Goal: Task Accomplishment & Management: Manage account settings

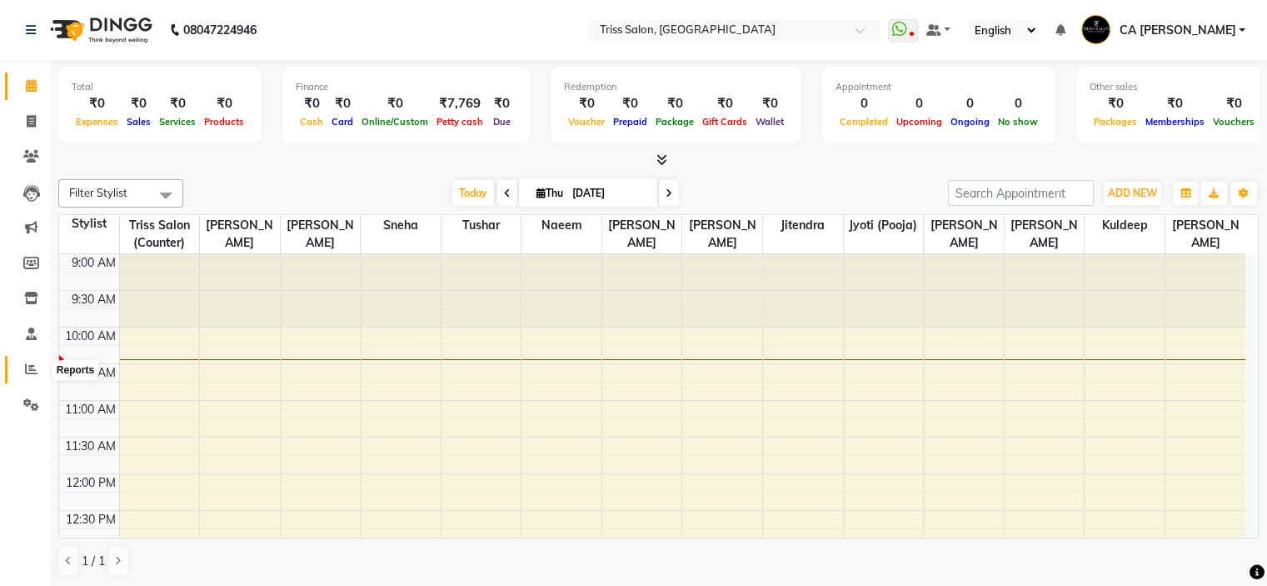
click at [20, 379] on span at bounding box center [31, 369] width 29 height 19
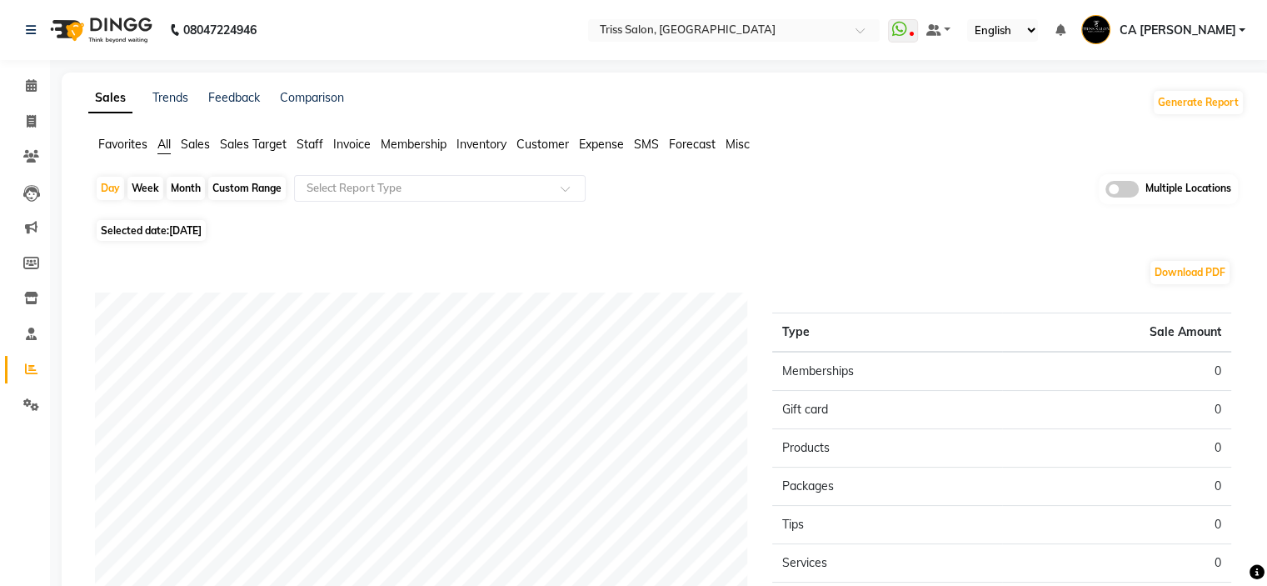
click at [207, 142] on span "Sales" at bounding box center [195, 144] width 29 height 15
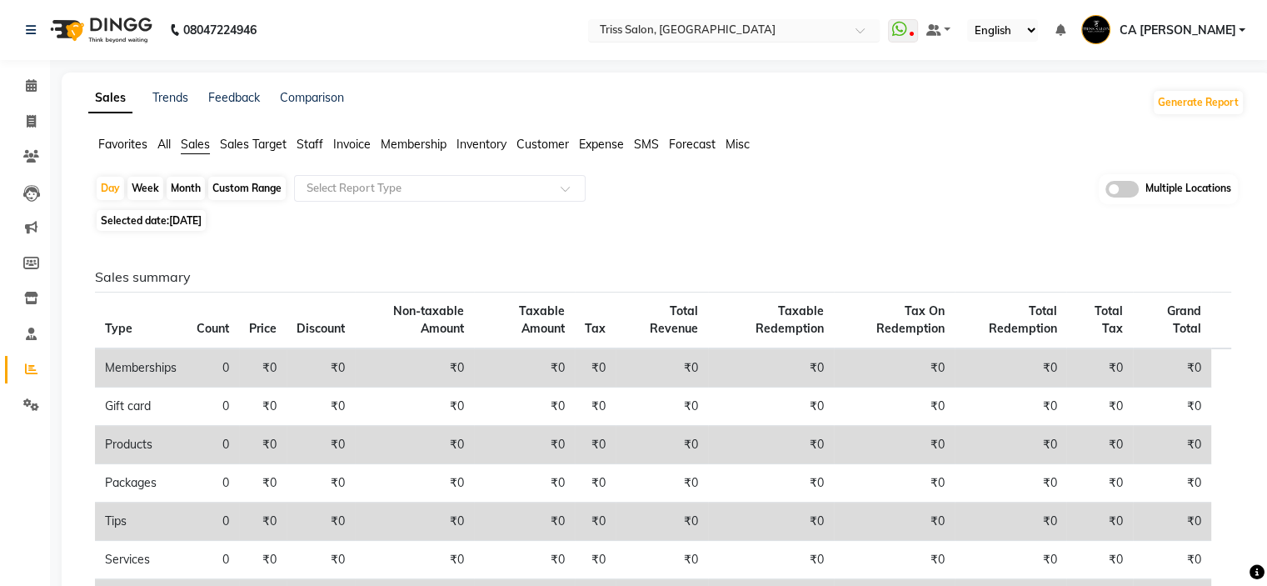
click at [838, 24] on input "text" at bounding box center [718, 31] width 242 height 17
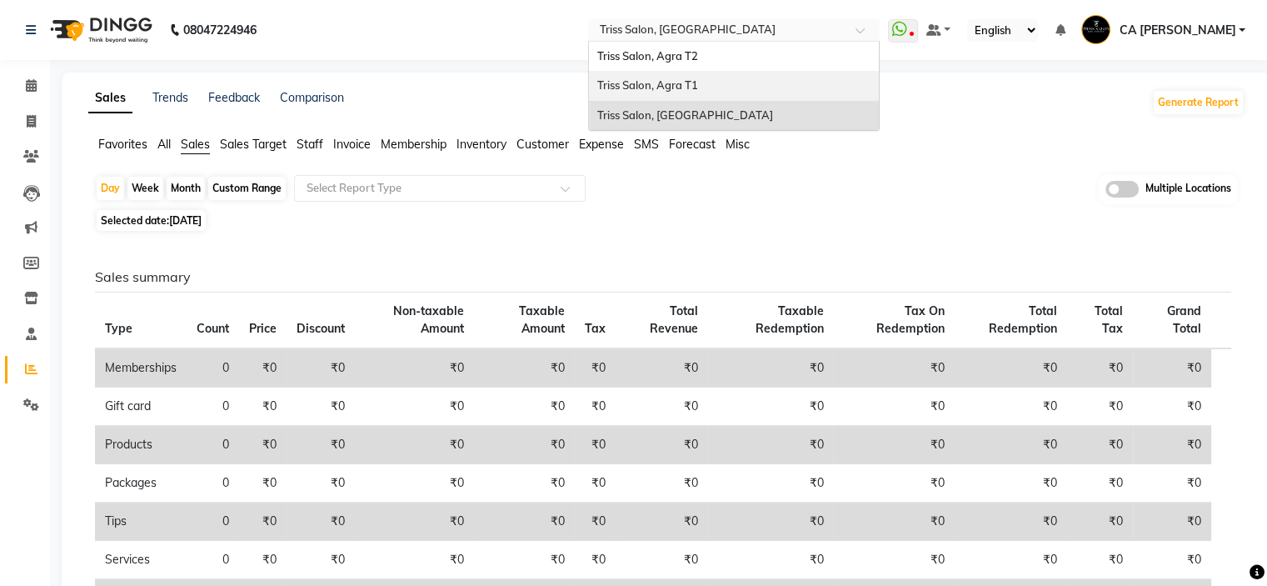
click at [757, 78] on div "Triss Salon, Agra T1" at bounding box center [734, 86] width 290 height 30
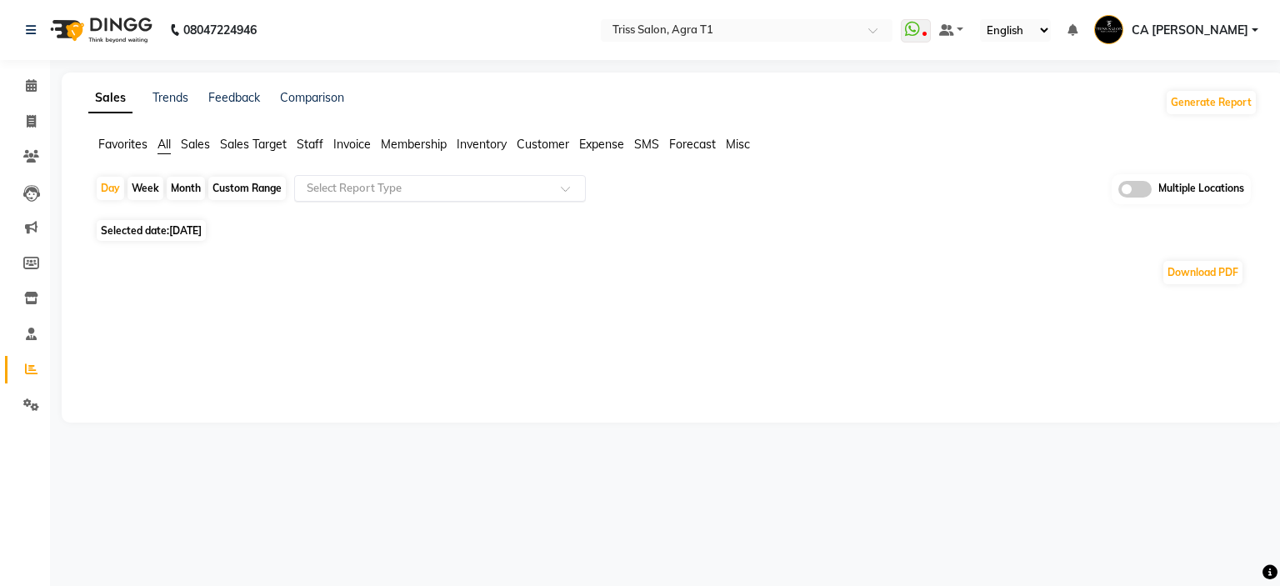
click at [462, 180] on input "text" at bounding box center [423, 188] width 240 height 17
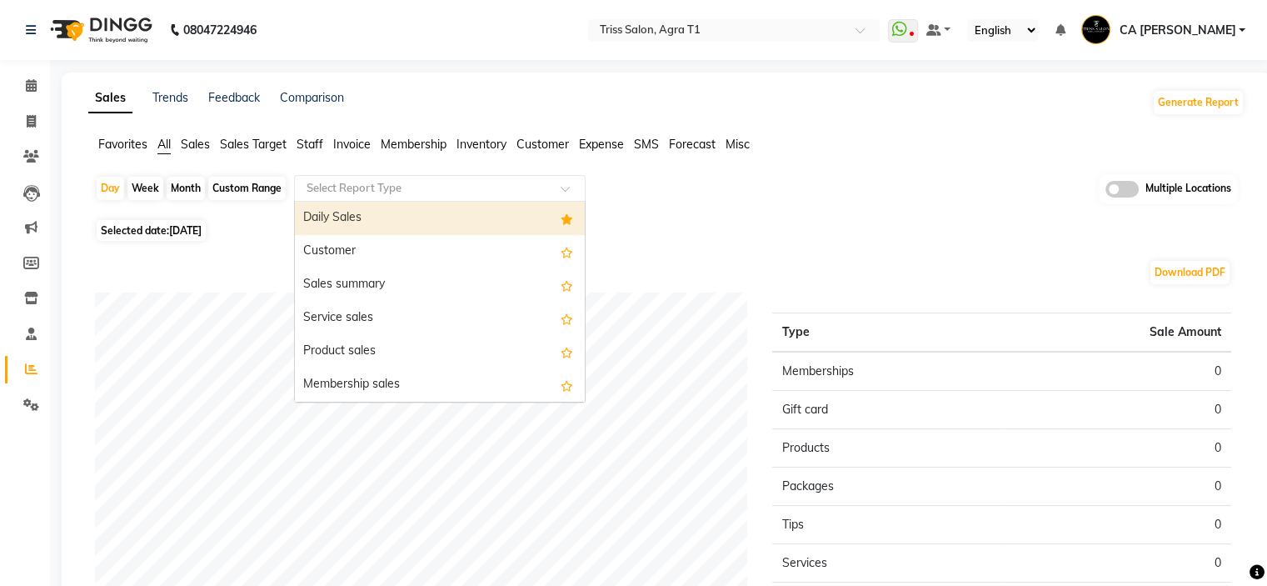
click at [475, 217] on div "Daily Sales" at bounding box center [440, 218] width 290 height 33
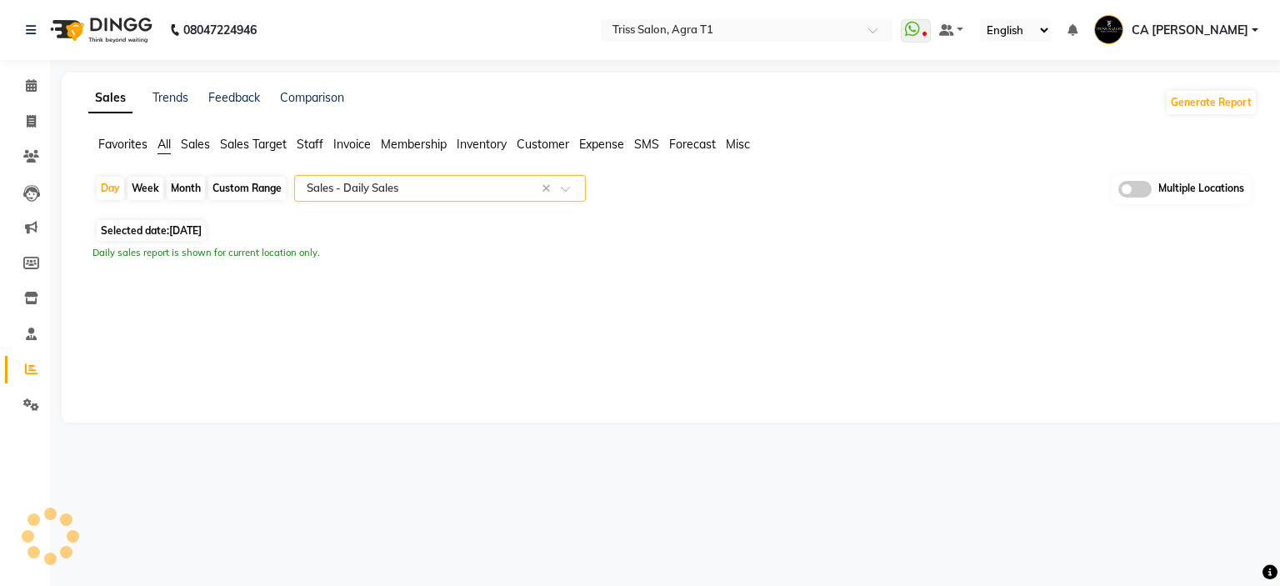
select select "filtered_report"
select select "csv"
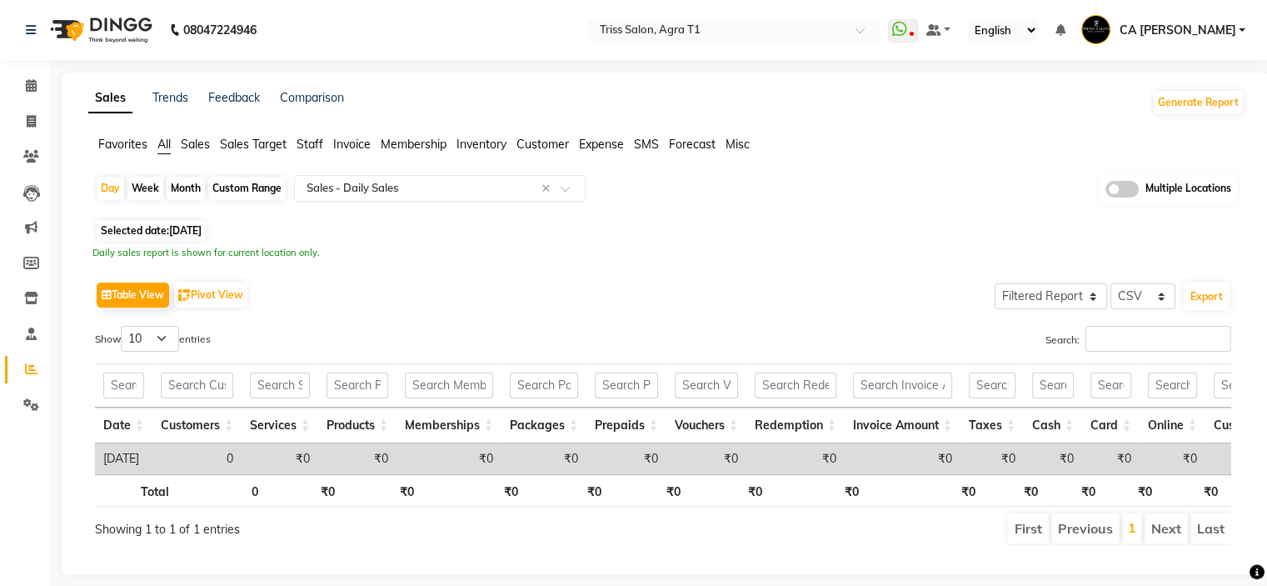
click at [201, 146] on span "Sales" at bounding box center [195, 144] width 29 height 15
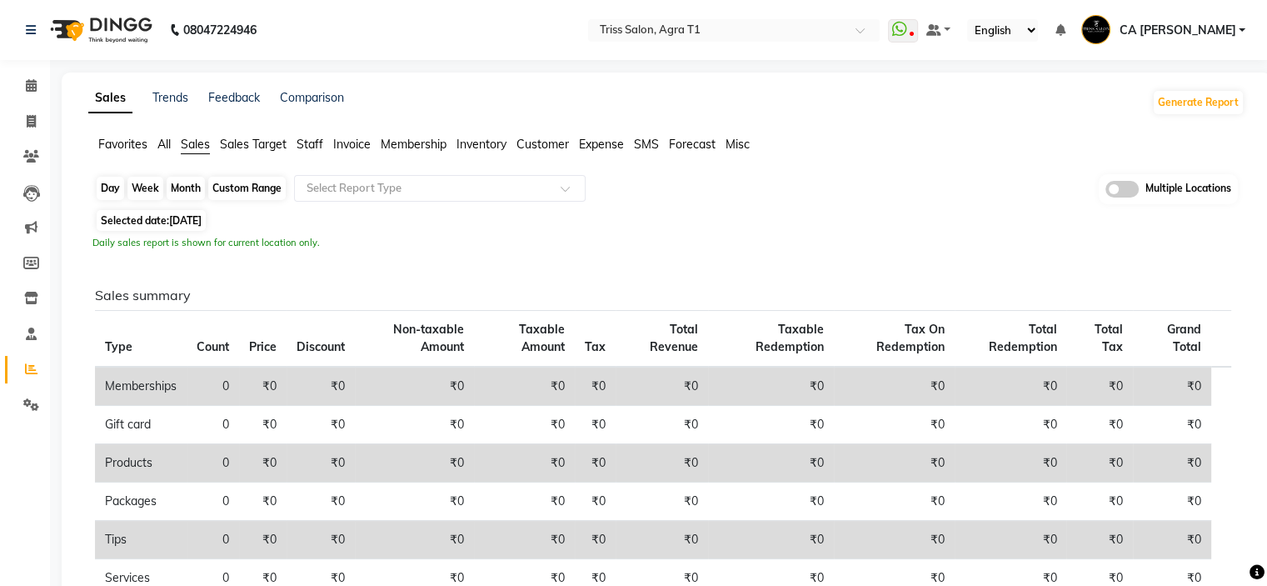
click at [120, 197] on div "Day" at bounding box center [110, 188] width 27 height 23
select select "9"
select select "2025"
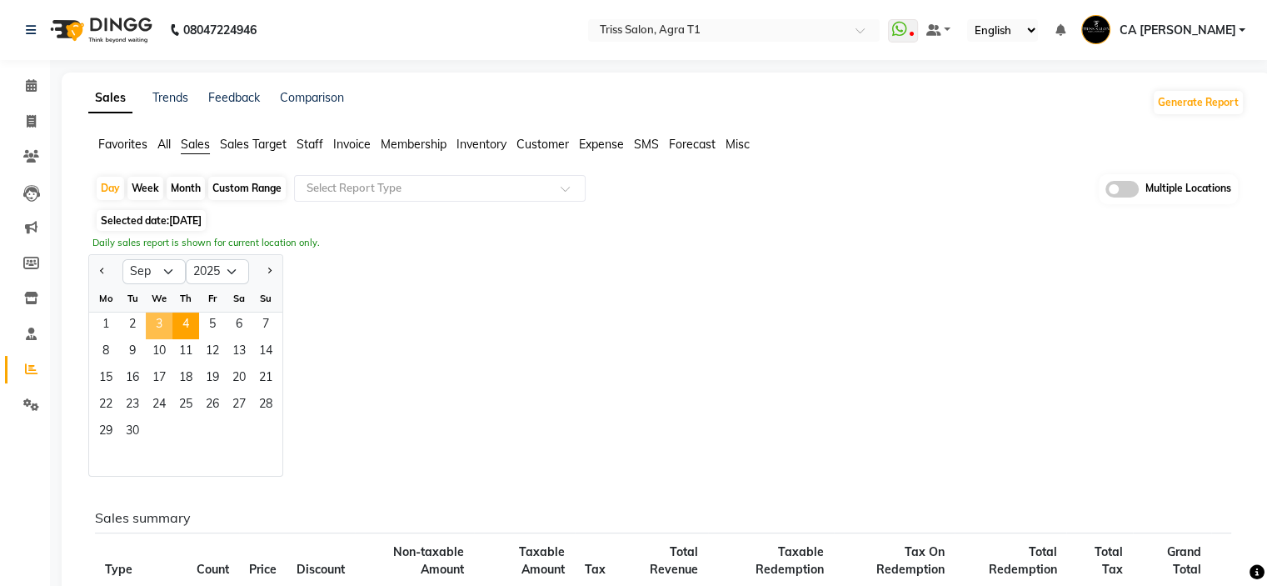
click at [167, 322] on span "3" at bounding box center [159, 325] width 27 height 27
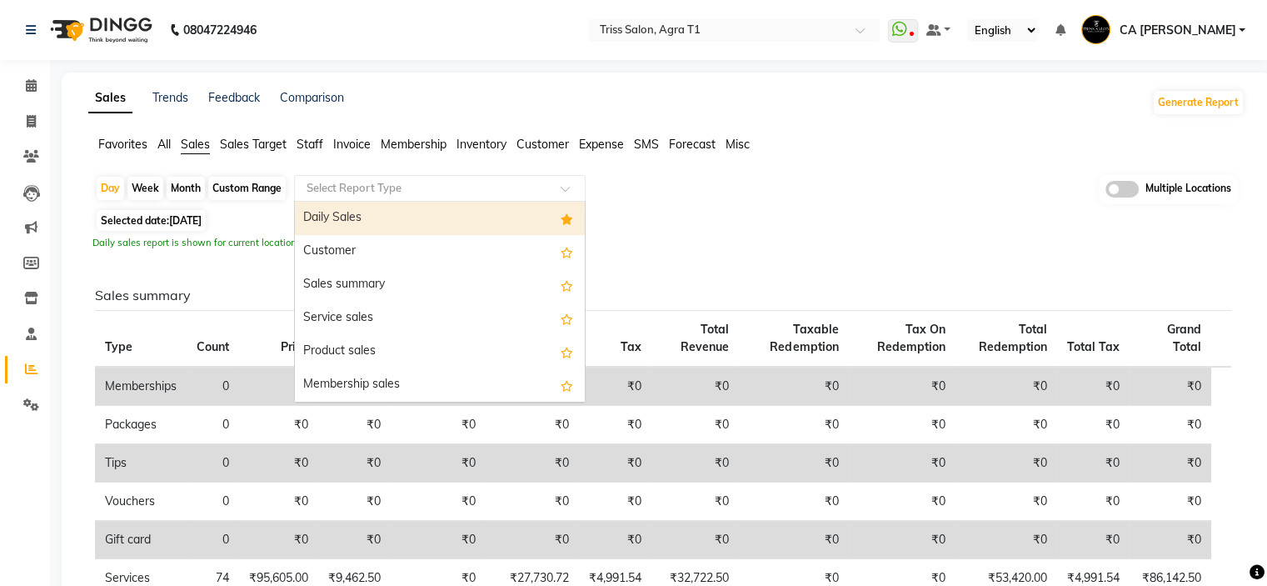
drag, startPoint x: 381, startPoint y: 187, endPoint x: 393, endPoint y: 207, distance: 23.6
click at [381, 188] on input "text" at bounding box center [423, 188] width 240 height 17
click at [429, 223] on div "Daily Sales" at bounding box center [440, 218] width 290 height 33
select select "filtered_report"
select select "csv"
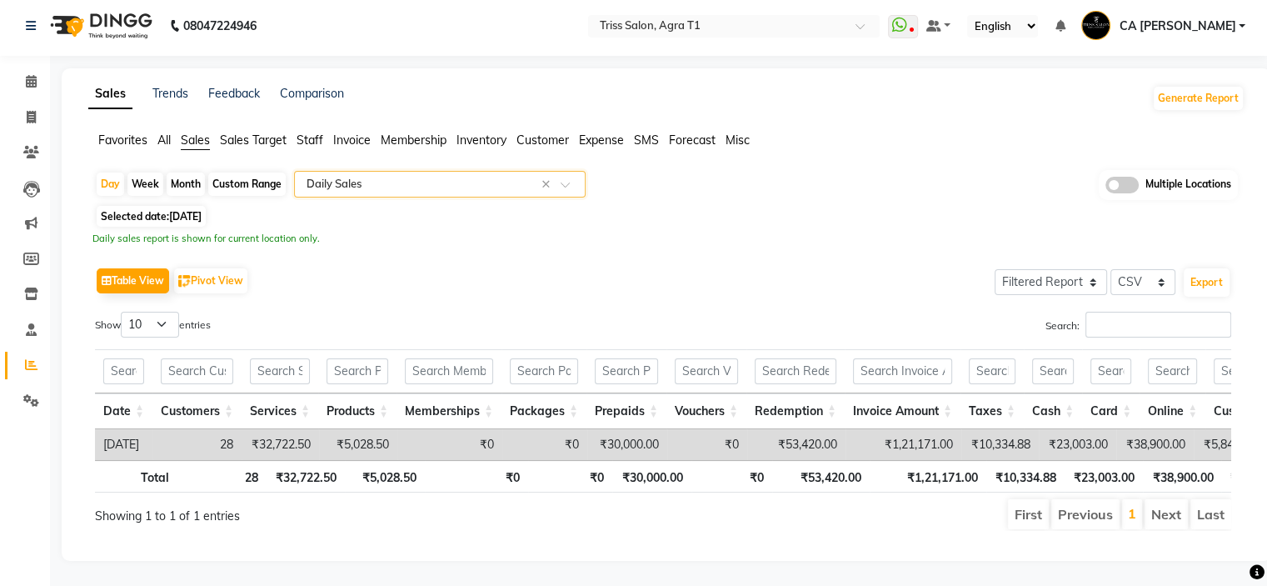
scroll to position [27, 0]
click at [28, 111] on icon at bounding box center [31, 117] width 9 height 12
select select "service"
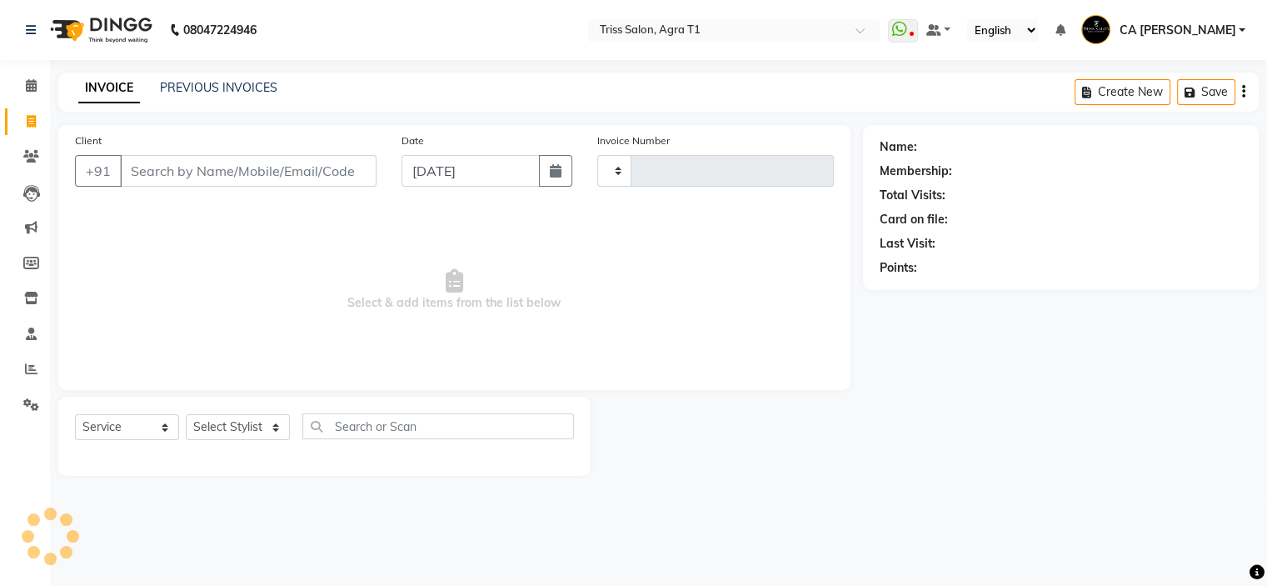
type input "6687"
select select "4300"
click at [247, 86] on link "PREVIOUS INVOICES" at bounding box center [218, 87] width 117 height 15
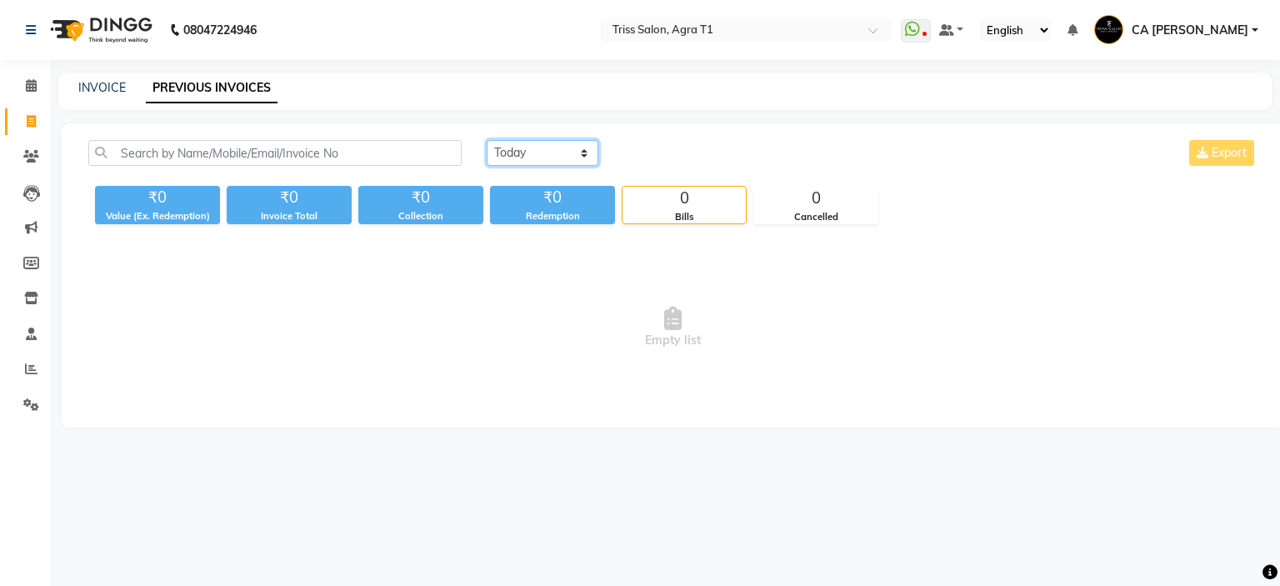
drag, startPoint x: 592, startPoint y: 154, endPoint x: 583, endPoint y: 156, distance: 9.3
click at [592, 154] on select "[DATE] [DATE] Custom Range" at bounding box center [543, 153] width 112 height 26
select select "[DATE]"
click at [487, 140] on select "[DATE] [DATE] Custom Range" at bounding box center [543, 153] width 112 height 26
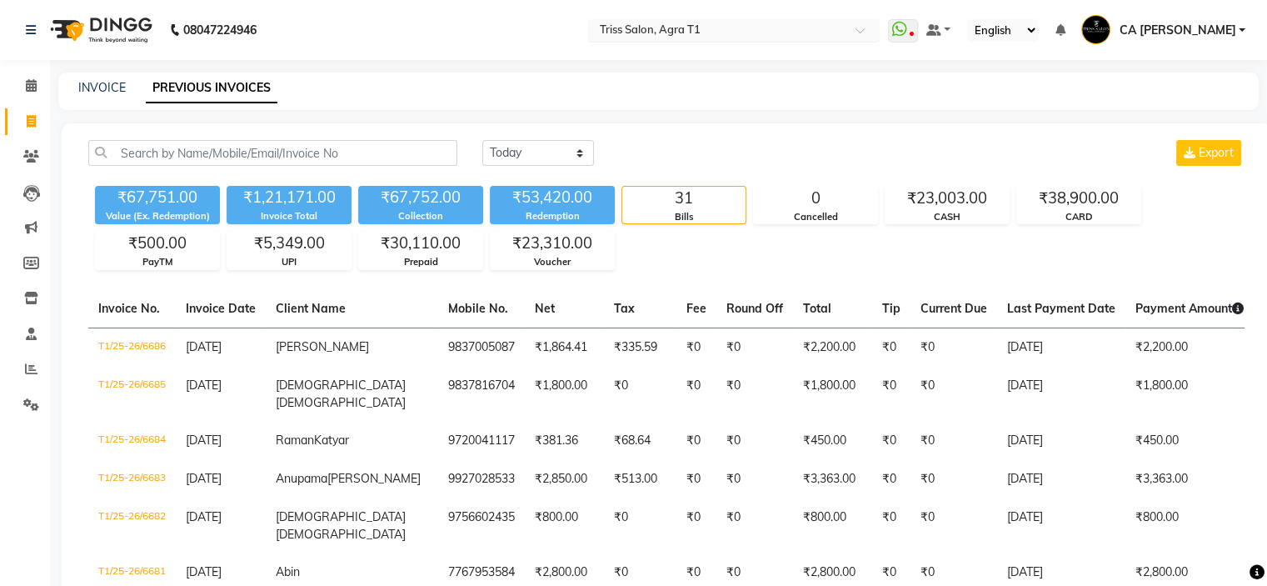
click at [838, 26] on input "text" at bounding box center [718, 31] width 242 height 17
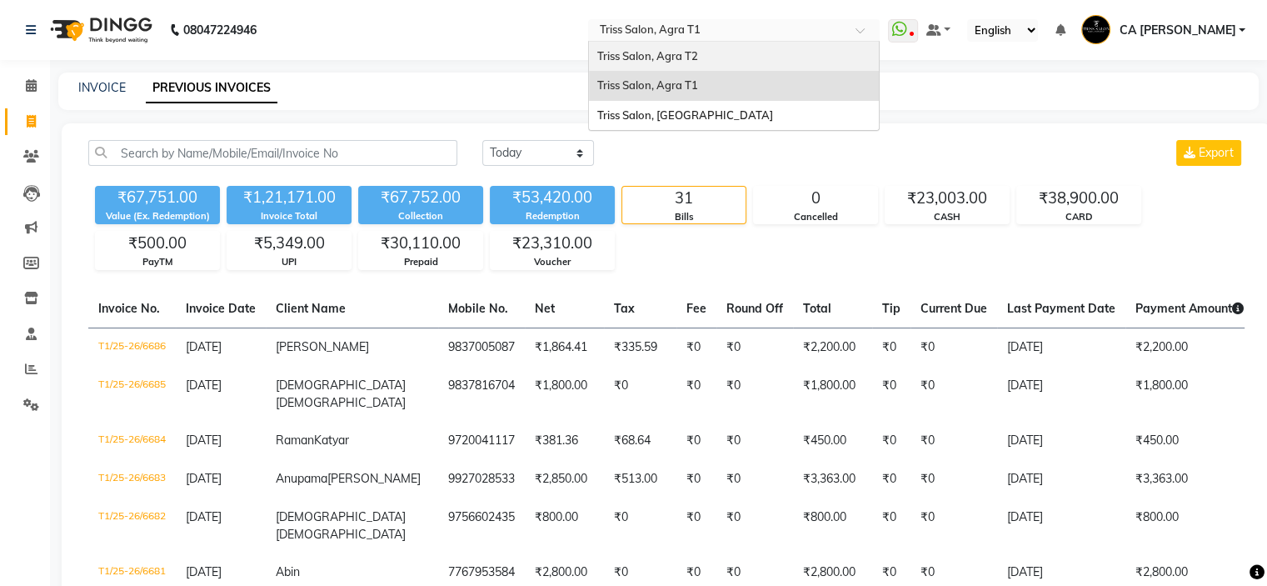
click at [740, 52] on div "Triss Salon, Agra T2" at bounding box center [734, 57] width 290 height 30
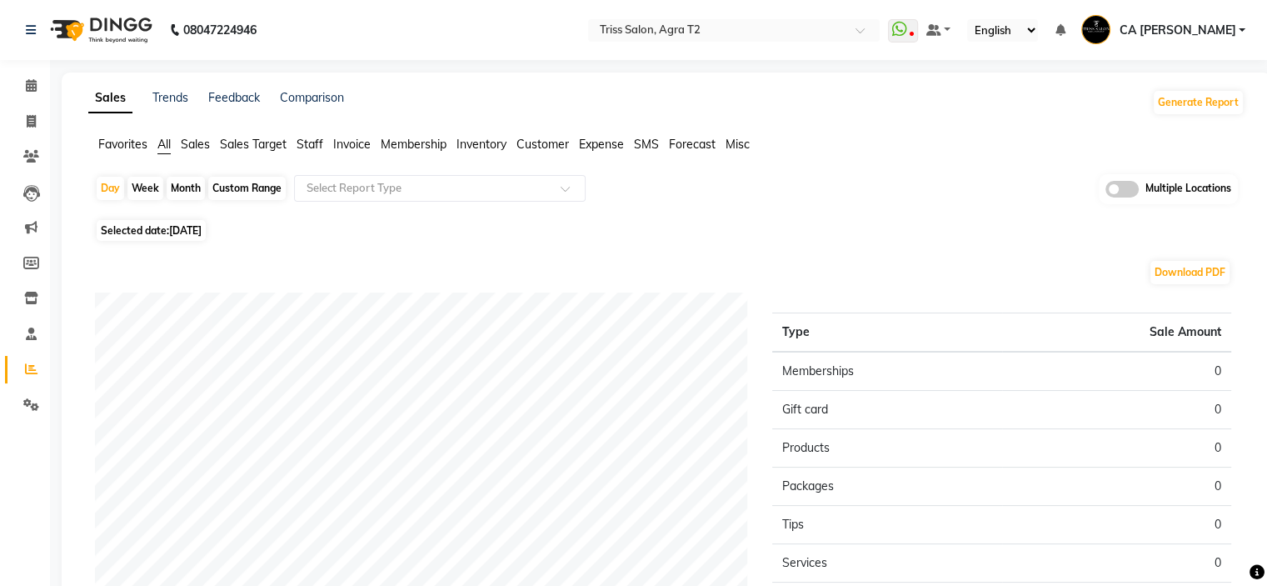
click at [184, 144] on span "Sales" at bounding box center [195, 144] width 29 height 15
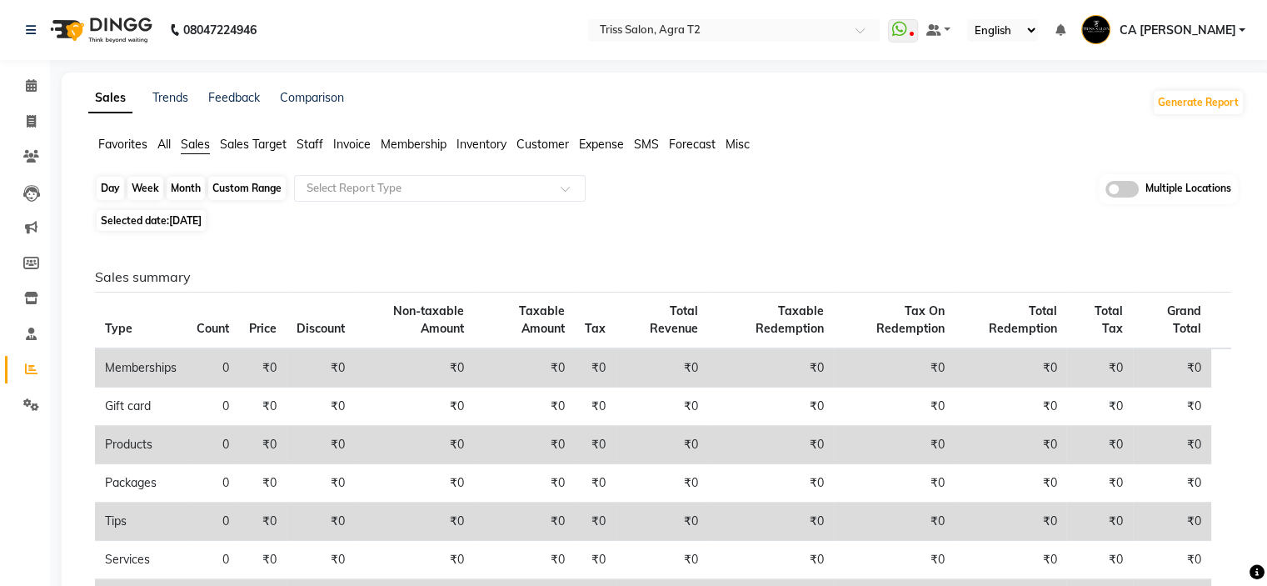
click at [102, 190] on div "Day" at bounding box center [110, 188] width 27 height 23
select select "9"
select select "2025"
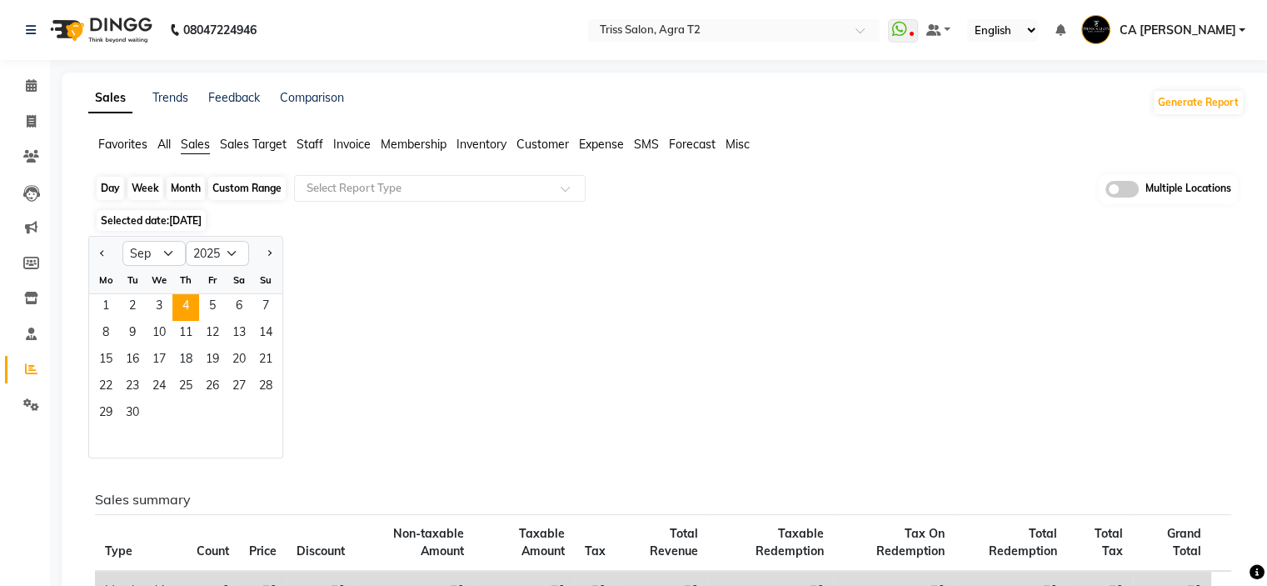
click at [116, 192] on div "Day" at bounding box center [110, 188] width 27 height 23
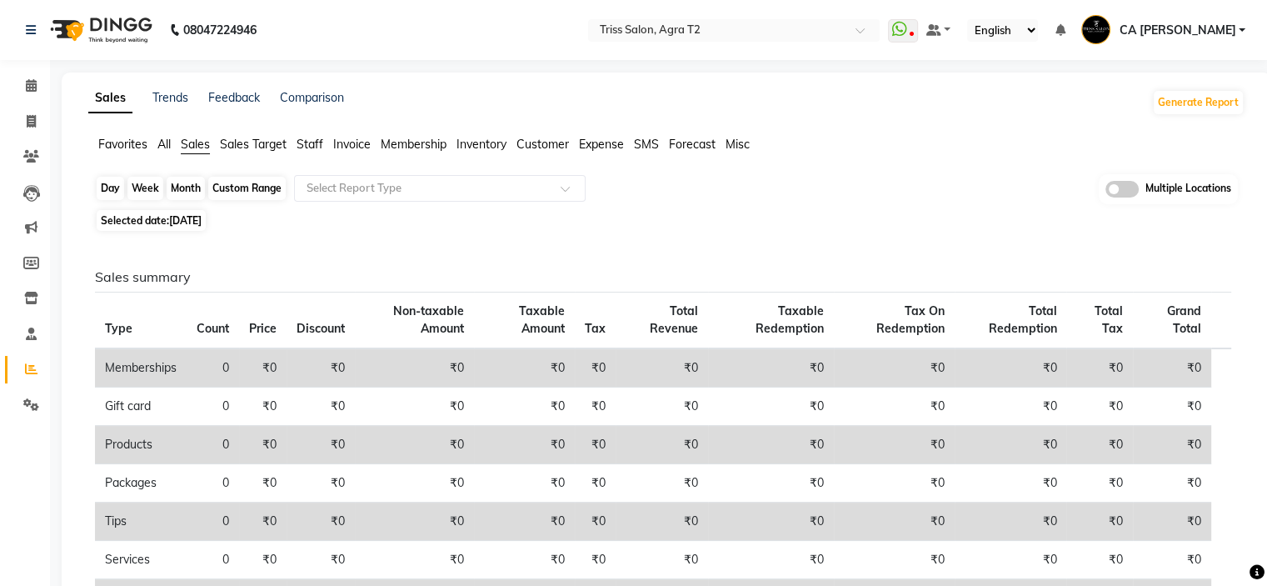
click at [102, 191] on div "Day" at bounding box center [110, 188] width 27 height 23
select select "9"
select select "2025"
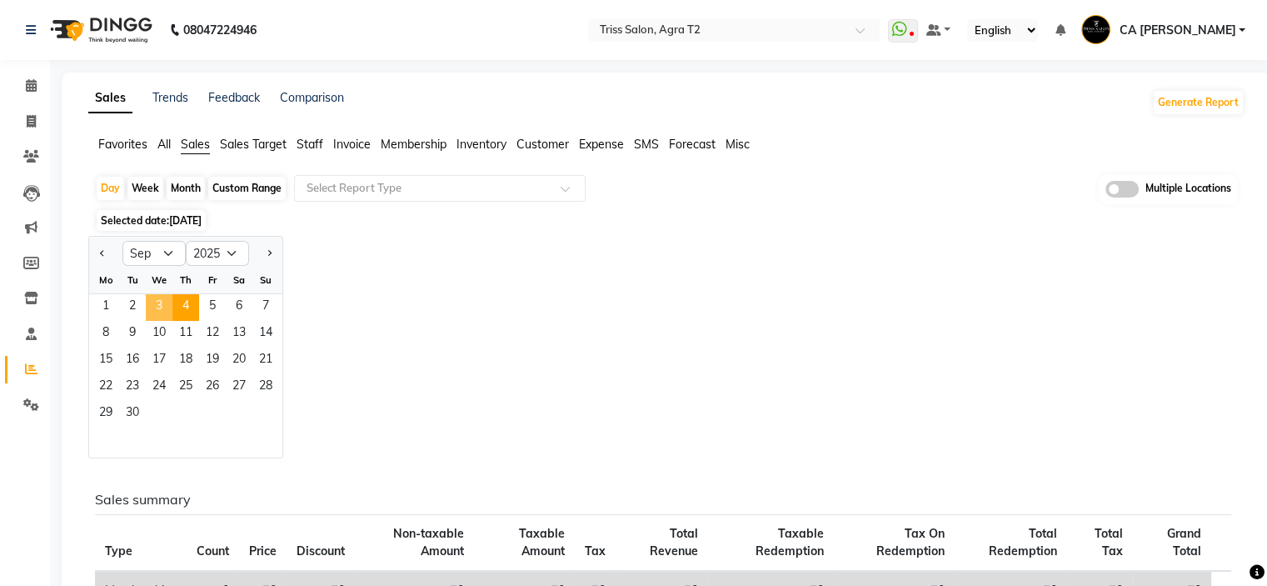
click at [162, 299] on span "3" at bounding box center [159, 307] width 27 height 27
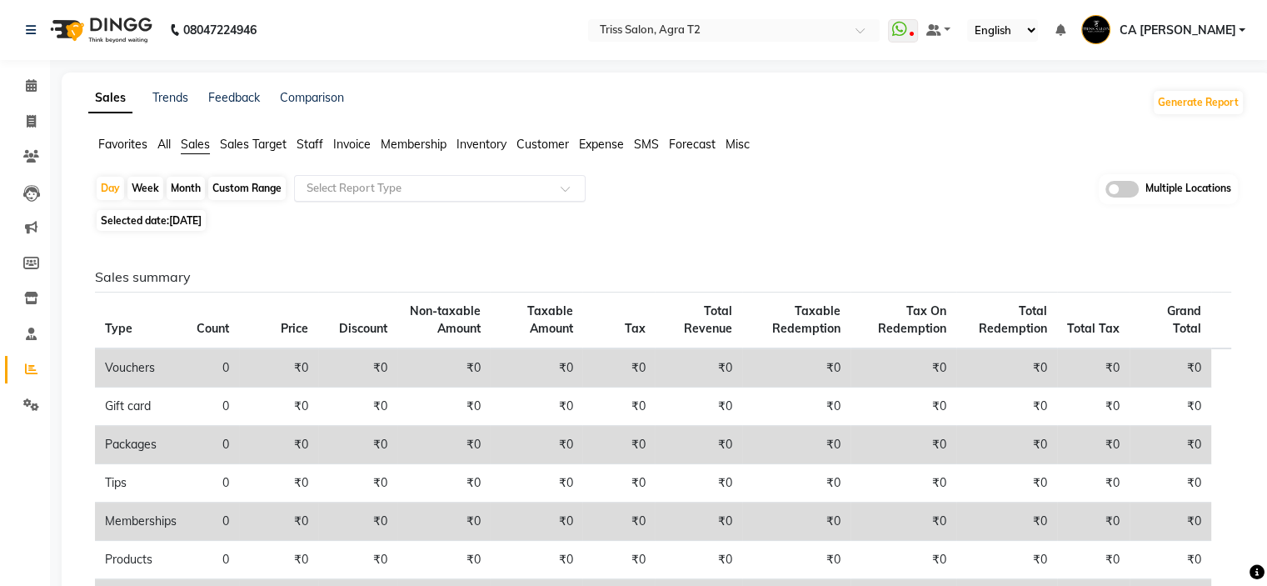
click at [494, 181] on input "text" at bounding box center [423, 188] width 240 height 17
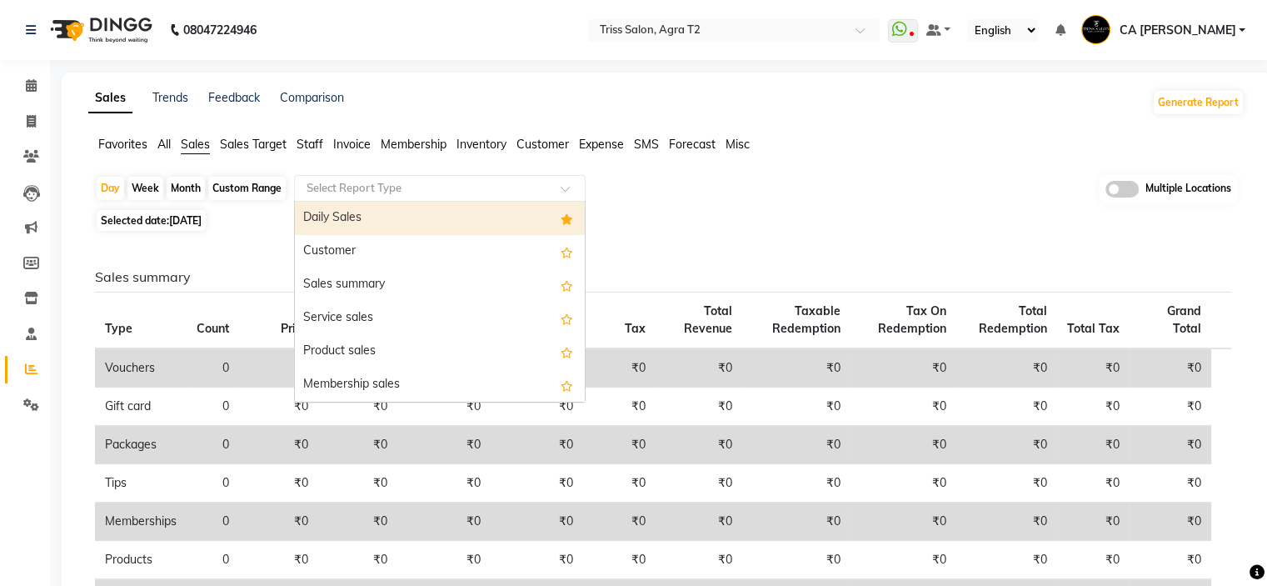
click at [494, 219] on div "Daily Sales" at bounding box center [440, 218] width 290 height 33
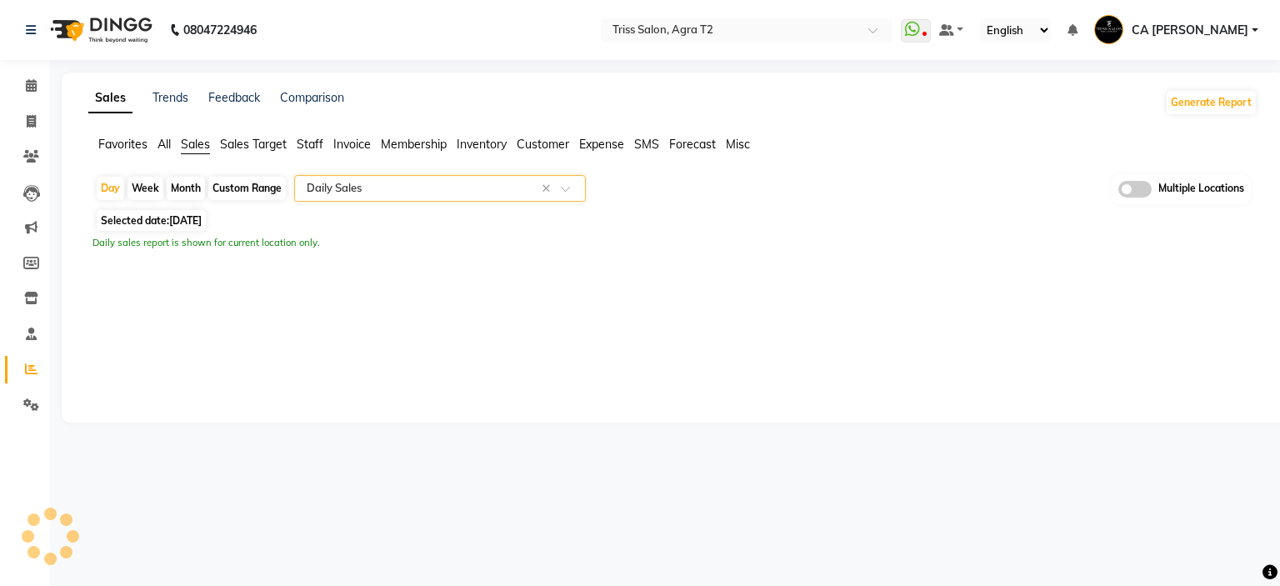
select select "full_report"
select select "csv"
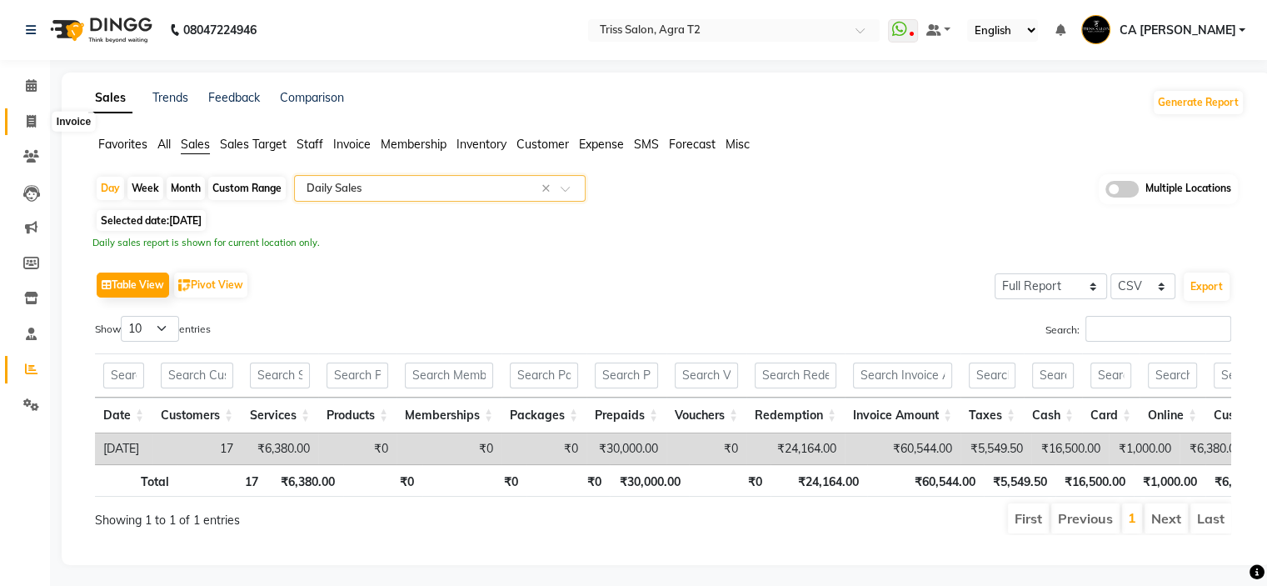
click at [31, 115] on icon at bounding box center [31, 121] width 9 height 12
select select "service"
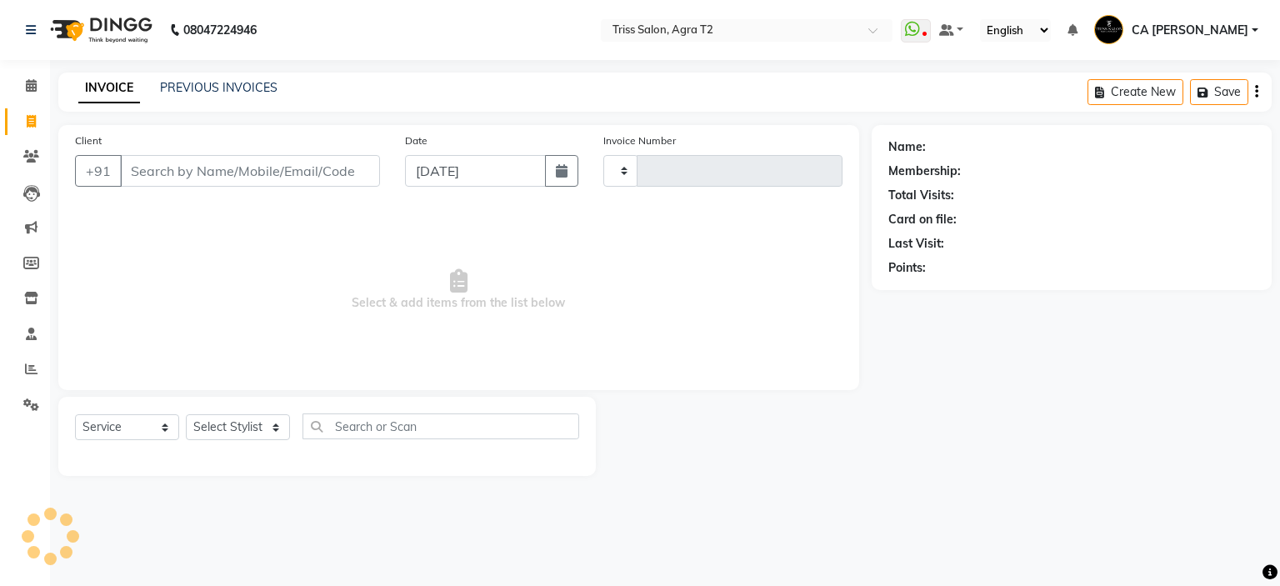
type input "2254"
select select "4301"
click at [180, 92] on link "PREVIOUS INVOICES" at bounding box center [218, 87] width 117 height 15
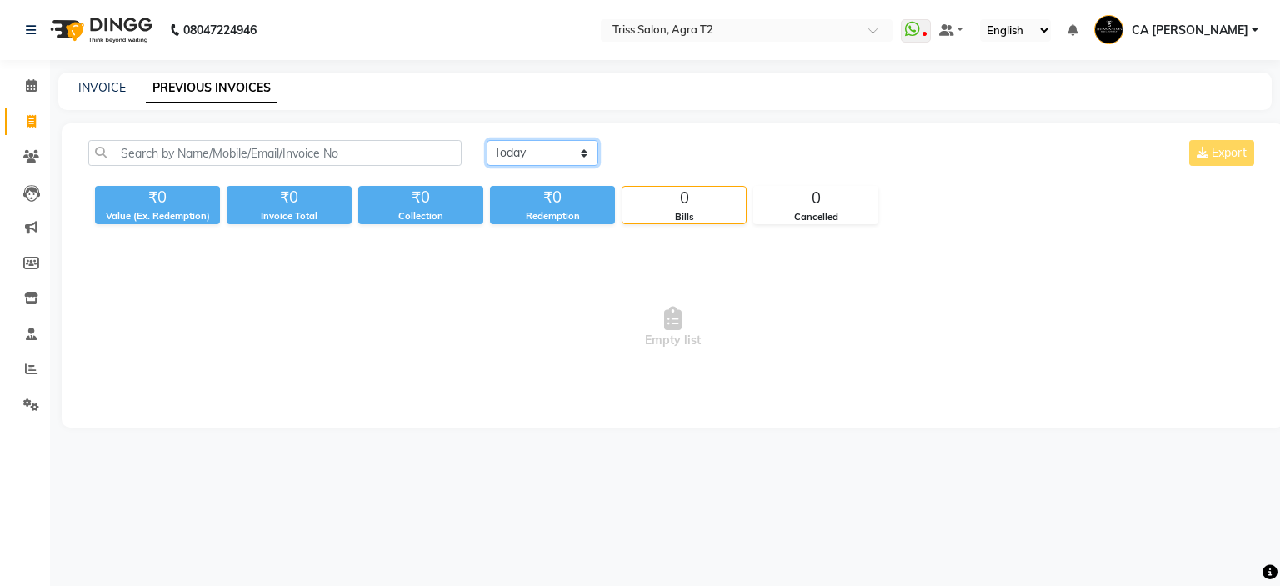
click at [550, 157] on select "[DATE] [DATE] Custom Range" at bounding box center [543, 153] width 112 height 26
select select "[DATE]"
click at [487, 140] on select "[DATE] [DATE] Custom Range" at bounding box center [543, 153] width 112 height 26
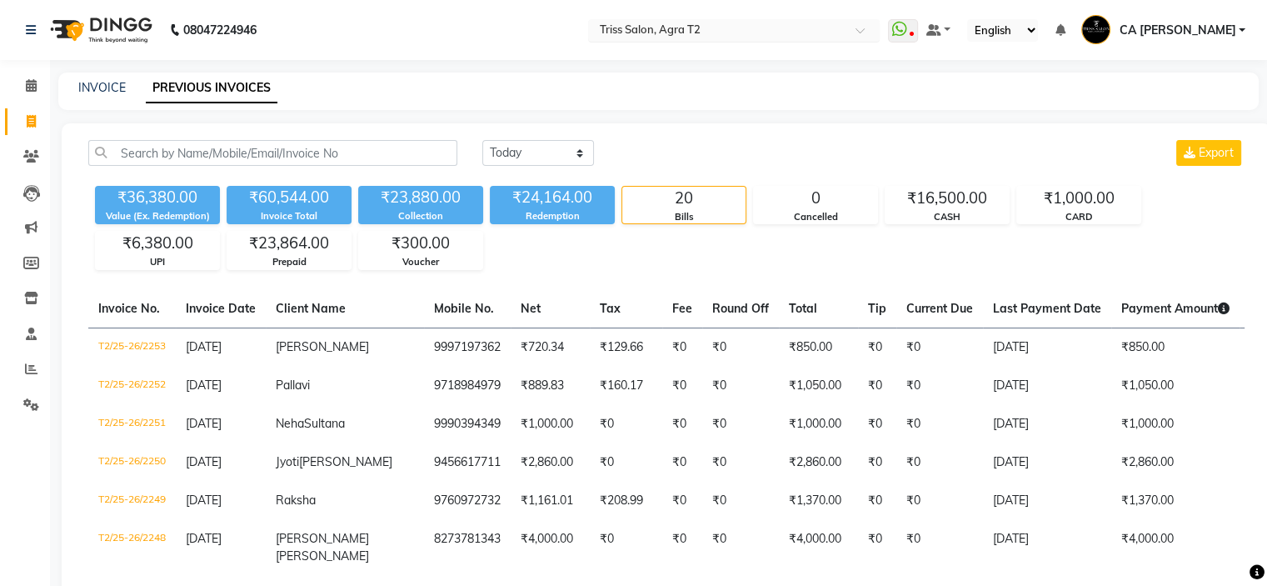
click at [837, 27] on input "text" at bounding box center [718, 31] width 242 height 17
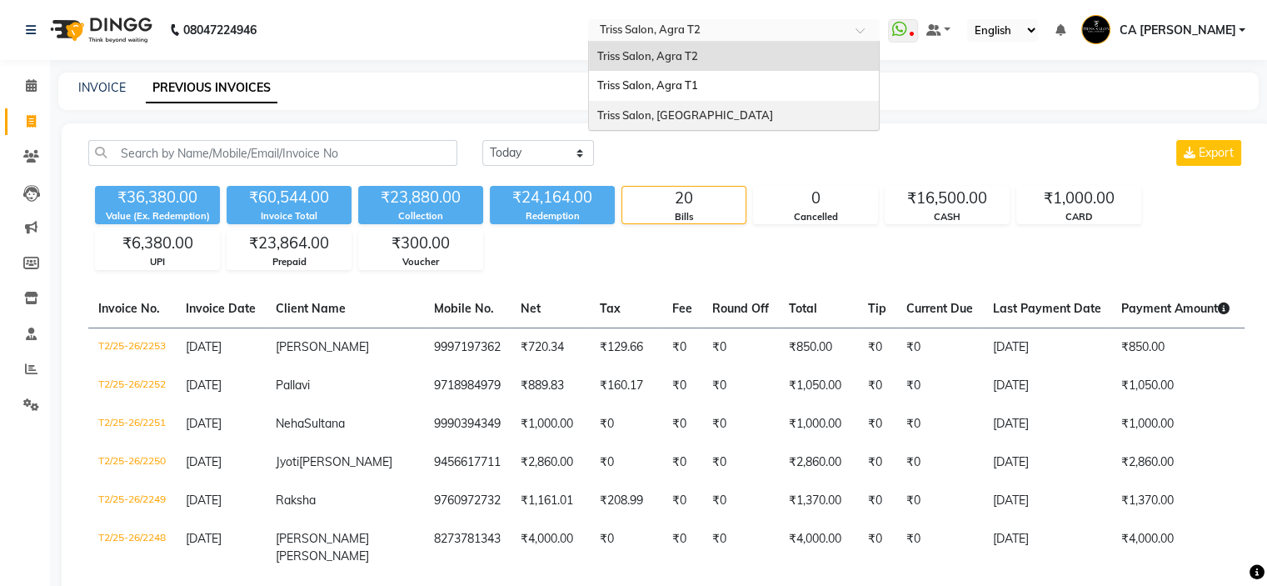
click at [772, 110] on div "Triss Salon, [GEOGRAPHIC_DATA]" at bounding box center [734, 116] width 290 height 30
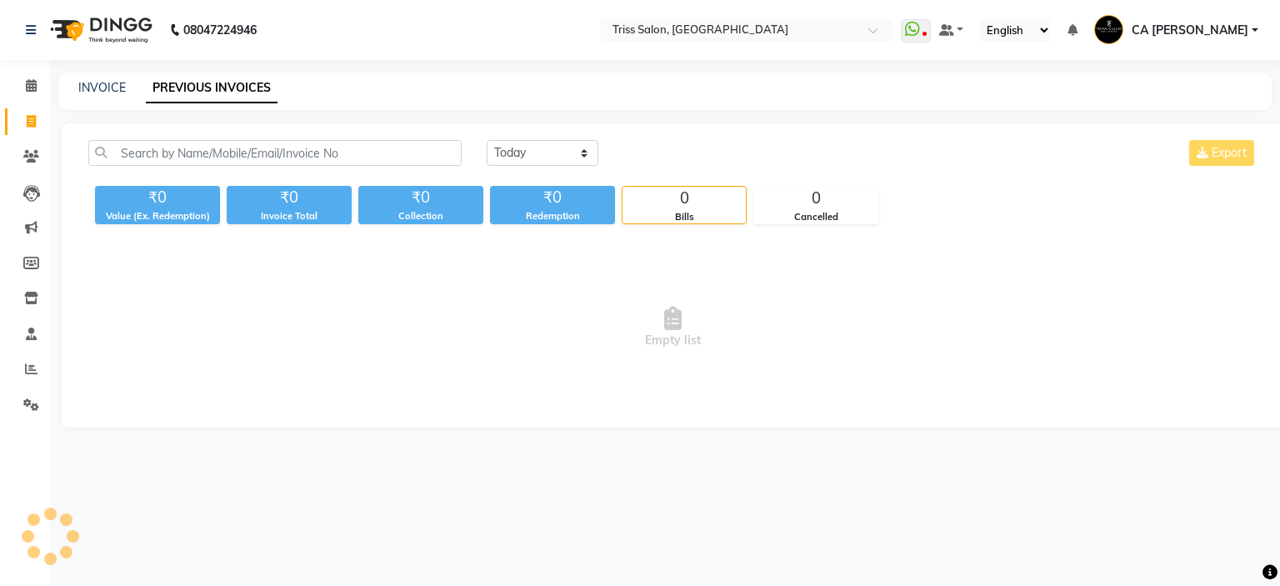
select select "en"
click at [567, 156] on select "Today Yesterday Custom Range" at bounding box center [543, 153] width 112 height 26
select select "yesterday"
click at [487, 140] on select "Today Yesterday Custom Range" at bounding box center [543, 153] width 112 height 26
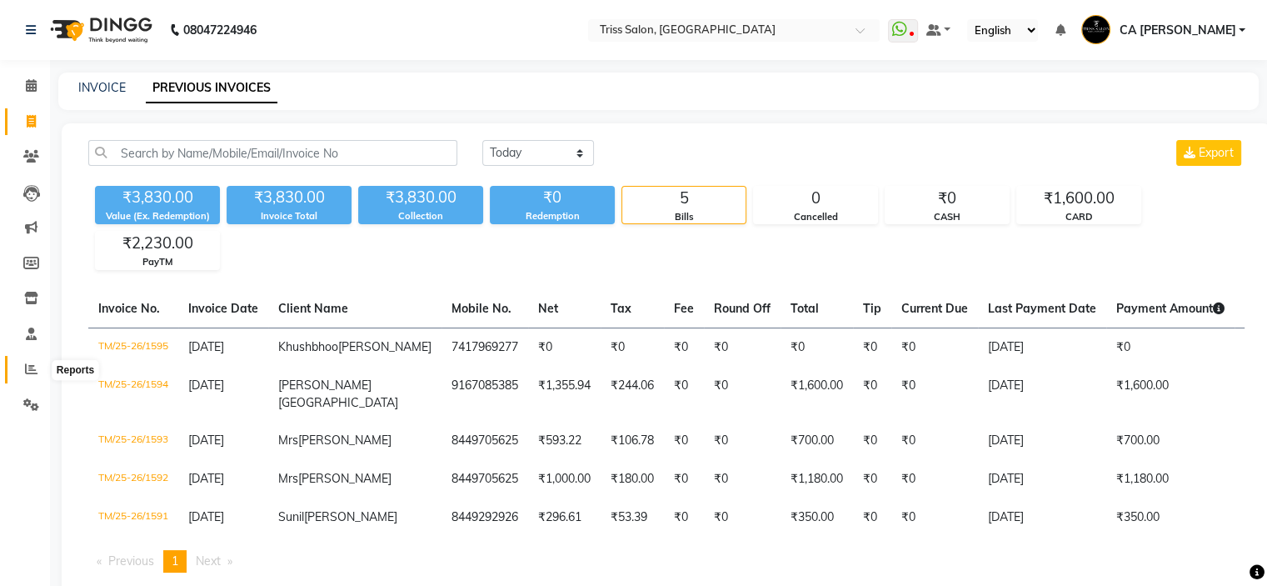
click at [33, 366] on icon at bounding box center [31, 368] width 12 height 12
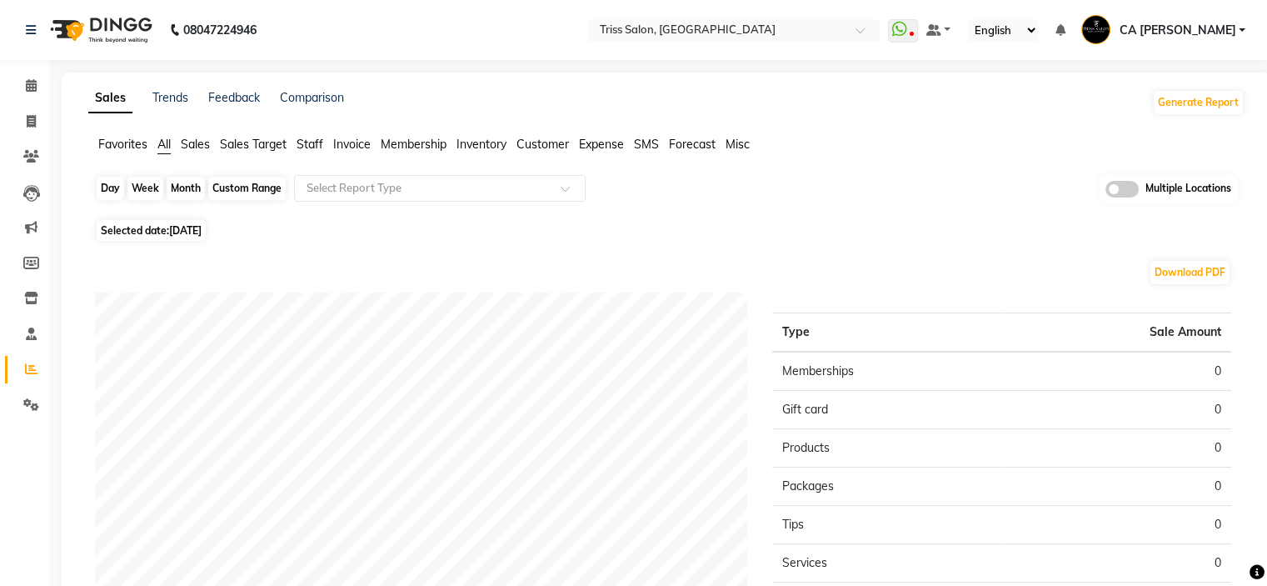
click at [112, 189] on div "Day" at bounding box center [110, 188] width 27 height 23
select select "9"
select select "2025"
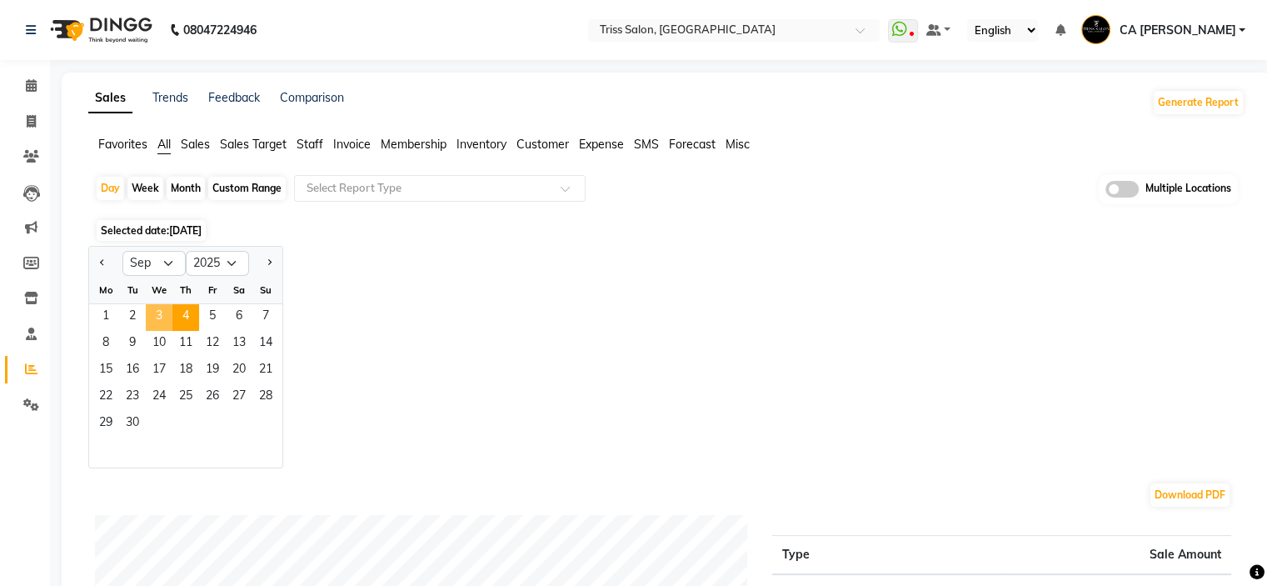
click at [155, 318] on span "3" at bounding box center [159, 317] width 27 height 27
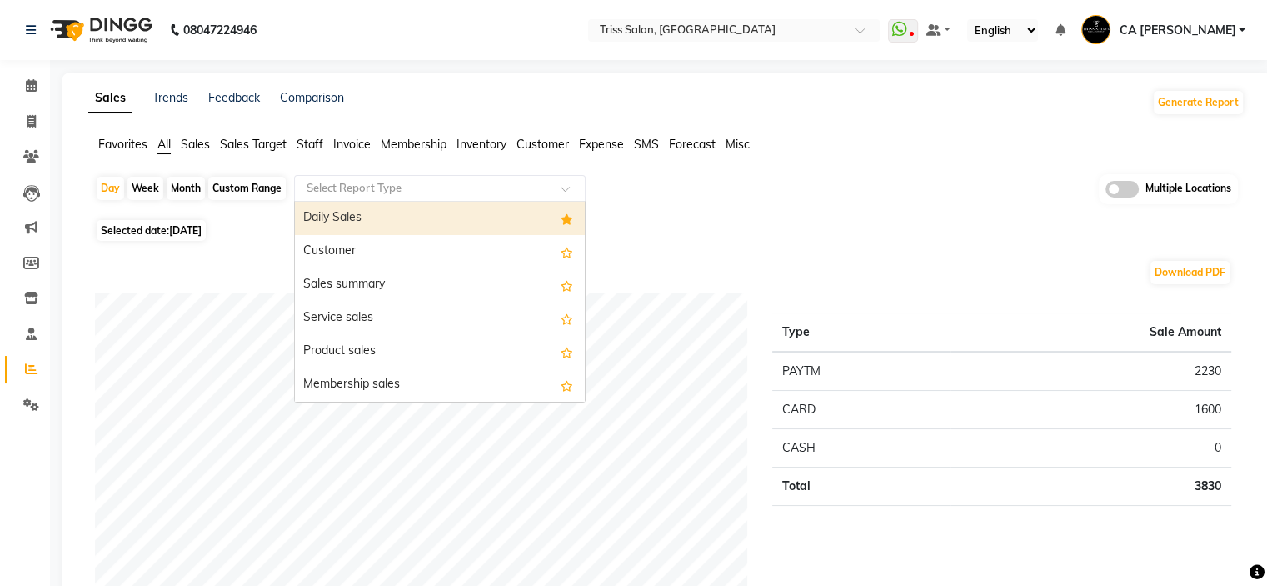
click at [437, 188] on input "text" at bounding box center [423, 188] width 240 height 17
click at [437, 229] on div "Daily Sales" at bounding box center [440, 218] width 290 height 33
select select "full_report"
select select "csv"
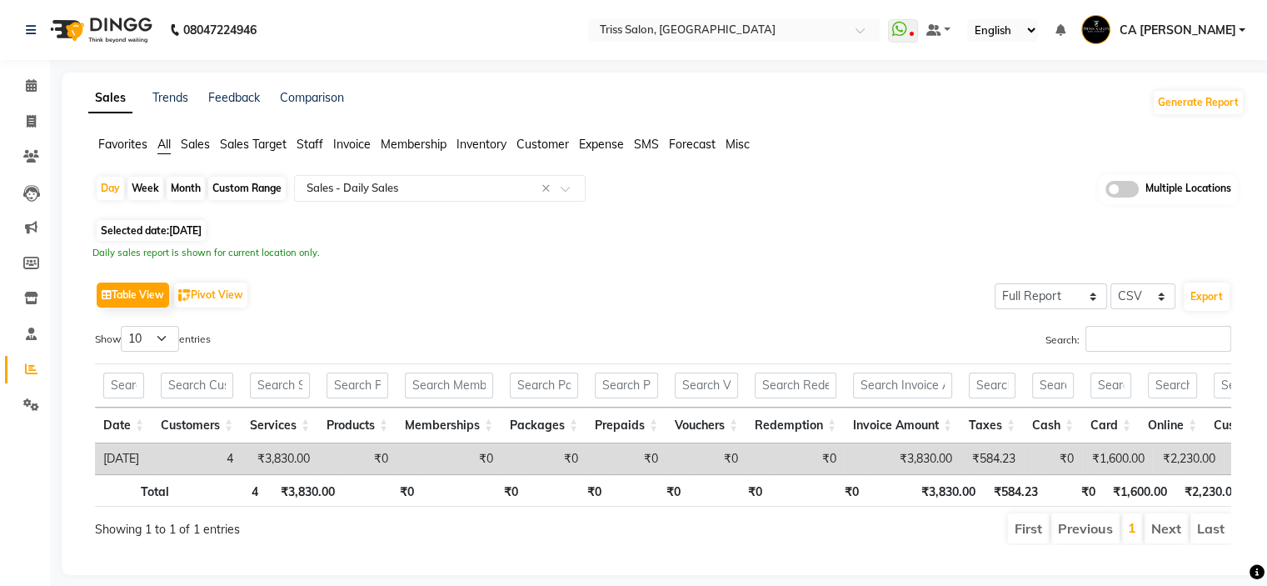
click at [202, 147] on span "Sales" at bounding box center [195, 144] width 29 height 15
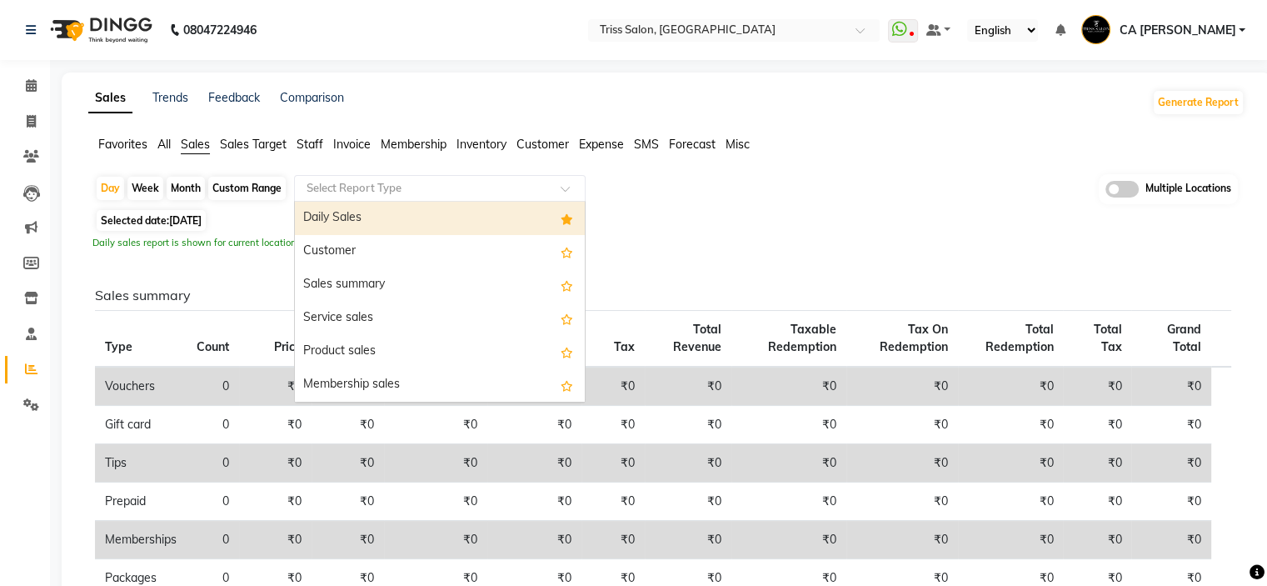
click at [378, 191] on input "text" at bounding box center [423, 188] width 240 height 17
click at [377, 219] on div "Daily Sales" at bounding box center [440, 218] width 290 height 33
select select "full_report"
select select "csv"
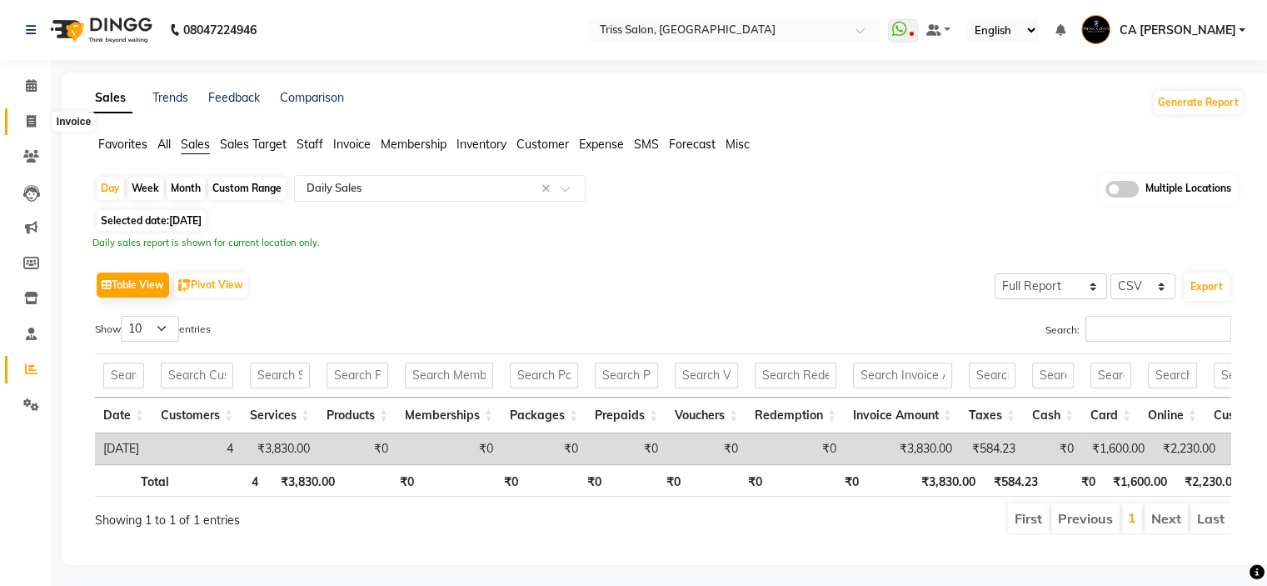
click at [35, 119] on icon at bounding box center [31, 121] width 9 height 12
select select "service"
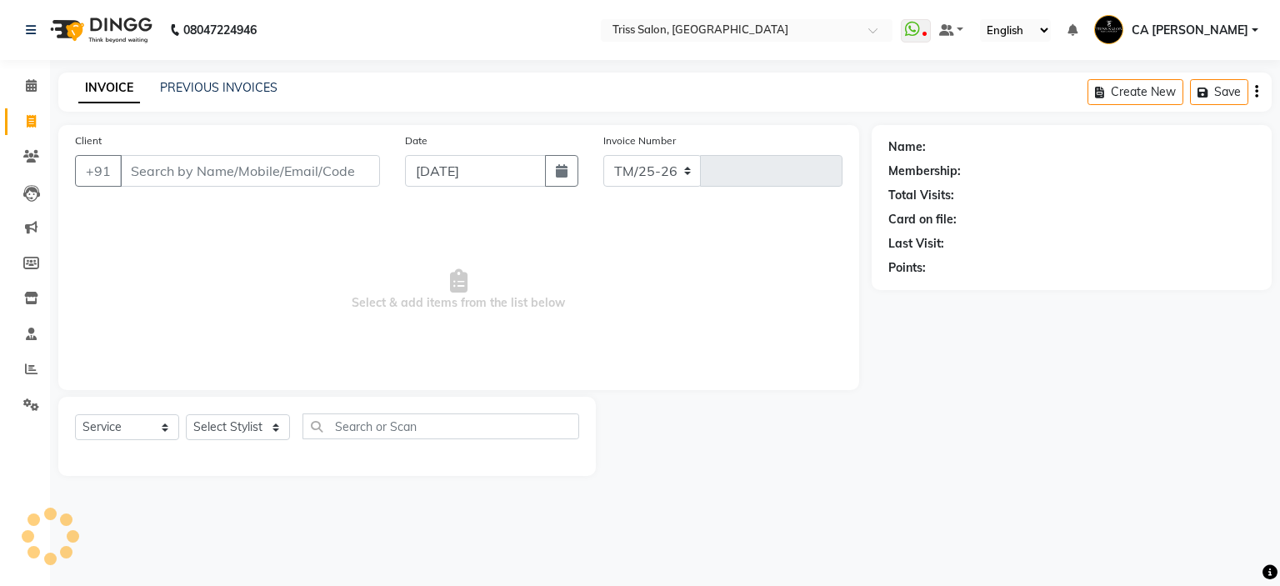
select select "4304"
type input "1596"
click at [242, 82] on link "PREVIOUS INVOICES" at bounding box center [218, 87] width 117 height 15
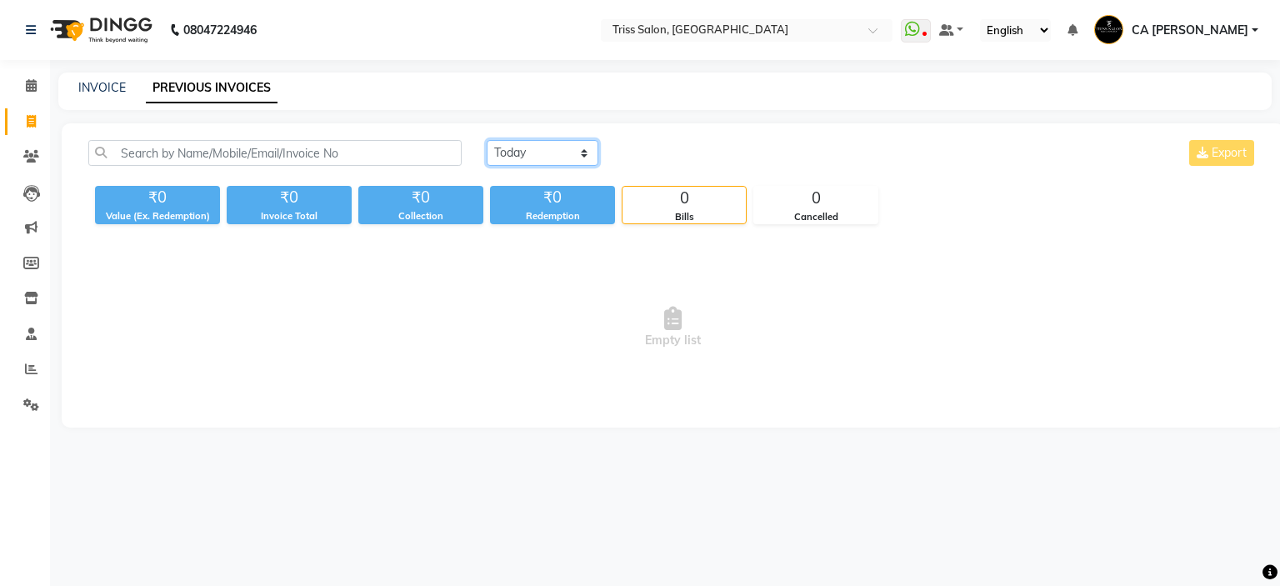
click at [570, 160] on select "[DATE] [DATE] Custom Range" at bounding box center [543, 153] width 112 height 26
select select "[DATE]"
click at [487, 140] on select "[DATE] [DATE] Custom Range" at bounding box center [543, 153] width 112 height 26
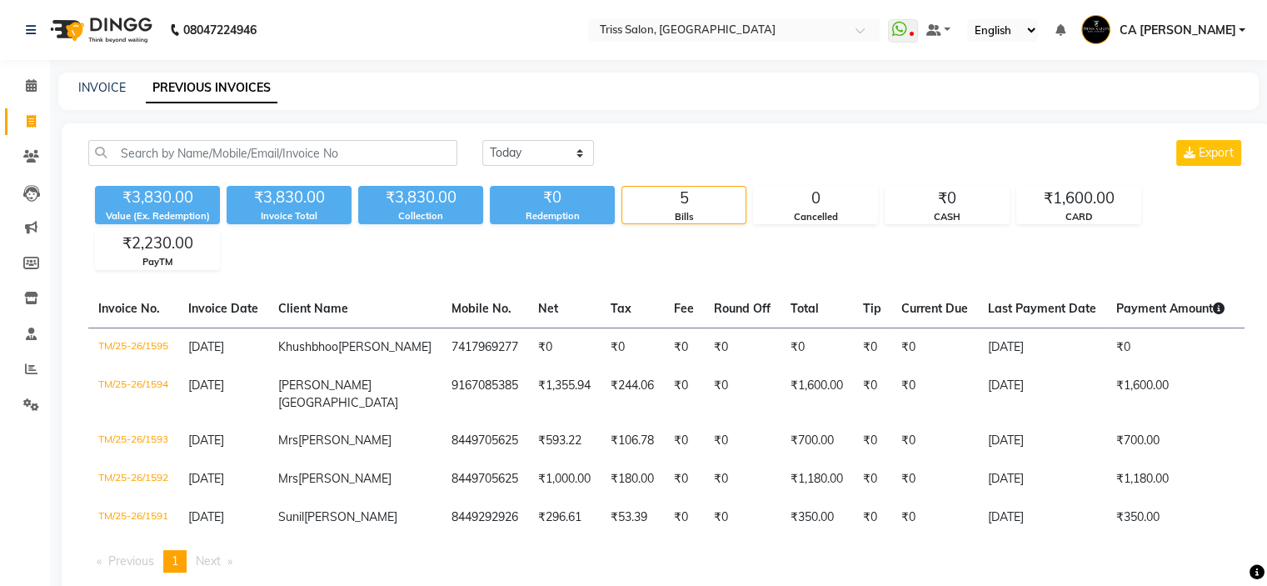
click at [1225, 26] on span "CA [PERSON_NAME]" at bounding box center [1177, 30] width 117 height 17
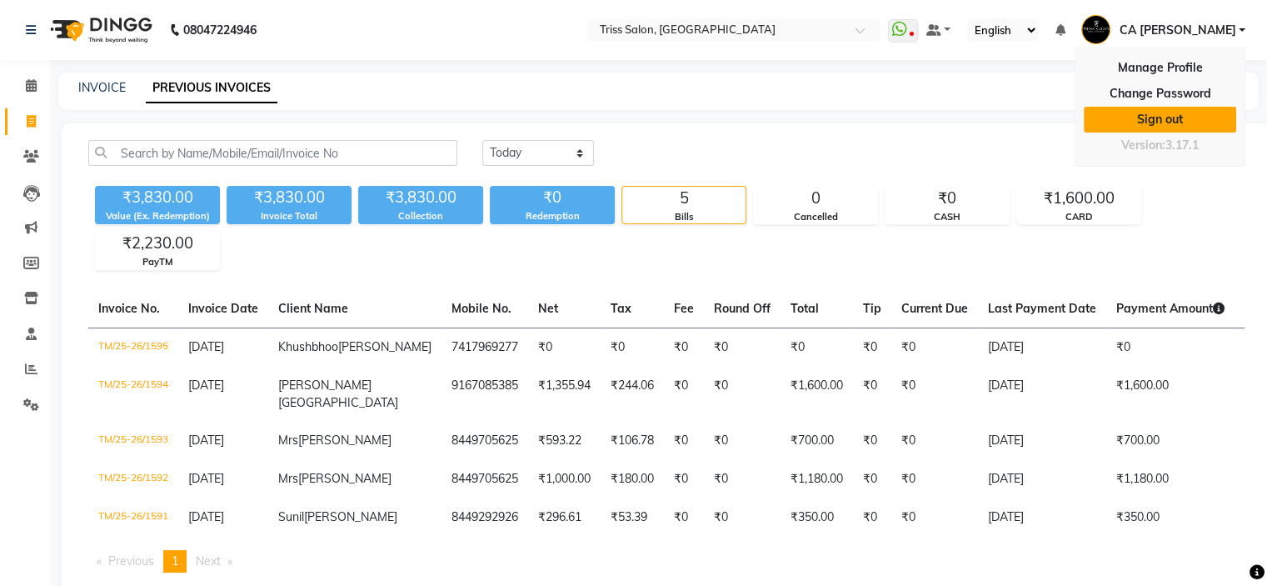
click at [1143, 116] on link "Sign out" at bounding box center [1160, 120] width 152 height 26
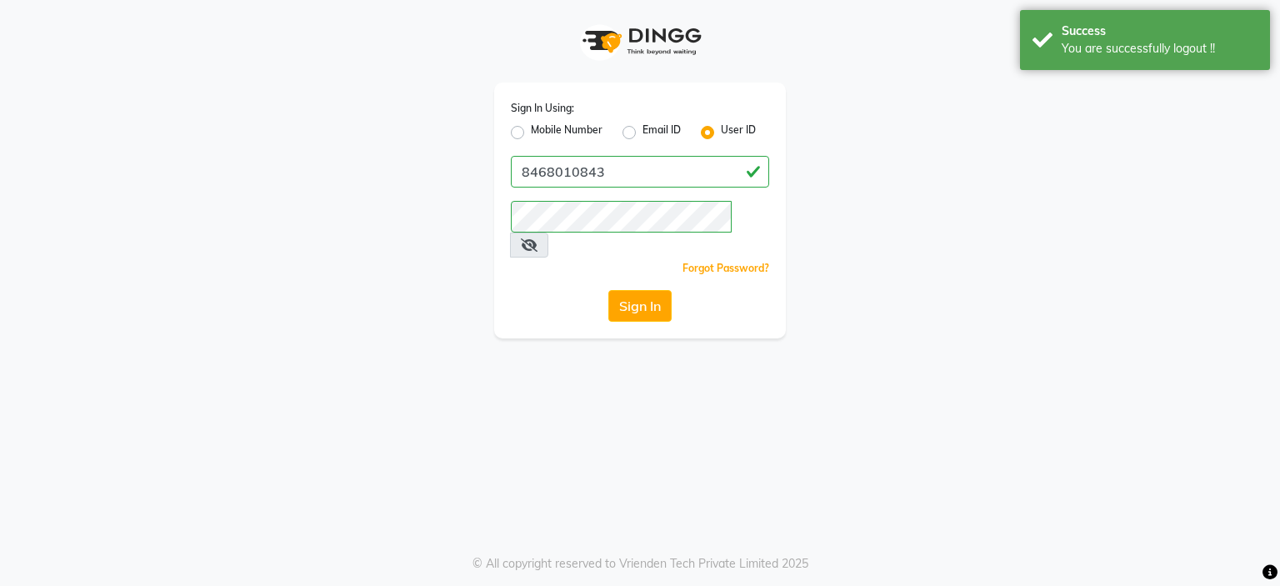
click at [518, 147] on div "Sign In Using: Mobile Number Email ID User ID 8468010843 Remember me Forgot Pas…" at bounding box center [640, 210] width 292 height 256
click at [531, 132] on label "Mobile Number" at bounding box center [567, 132] width 72 height 20
click at [531, 132] on input "Mobile Number" at bounding box center [536, 127] width 11 height 11
radio input "true"
radio input "false"
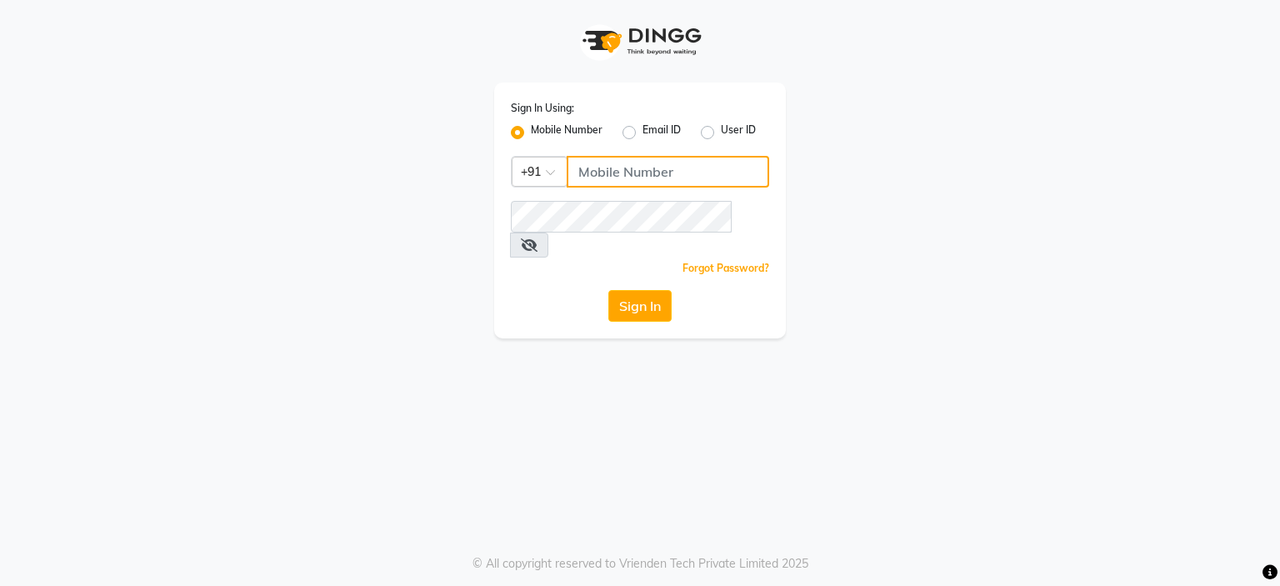
click at [627, 173] on input "Username" at bounding box center [668, 172] width 202 height 32
paste input "8178352246"
type input "8178352246"
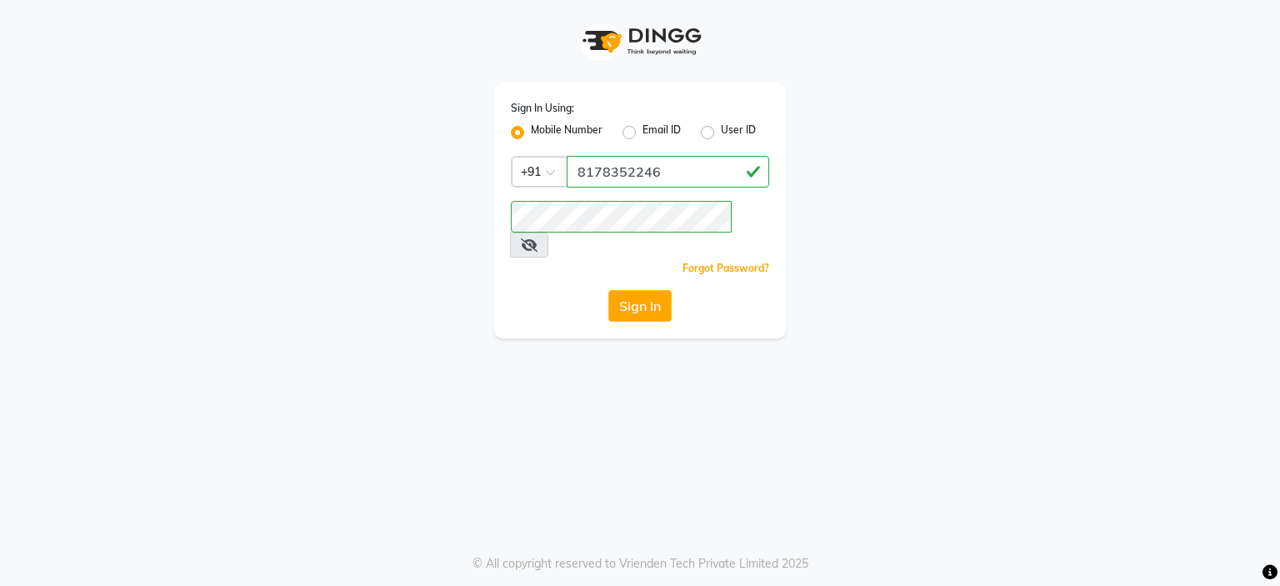
click at [537, 322] on div "Sign In Using: Mobile Number Email ID User ID Country Code × +91 8178352246 Rem…" at bounding box center [640, 293] width 1280 height 586
click at [653, 290] on button "Sign In" at bounding box center [639, 306] width 63 height 32
